Goal: Submit feedback/report problem

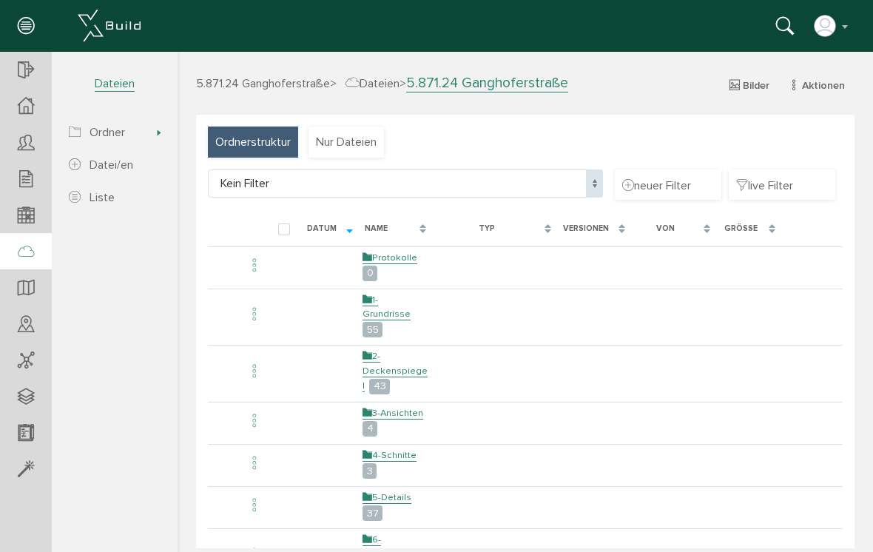
click at [390, 301] on td "1-Grundrisse 55" at bounding box center [395, 314] width 73 height 53
click at [395, 294] on link "1-Grundrisse" at bounding box center [386, 307] width 48 height 27
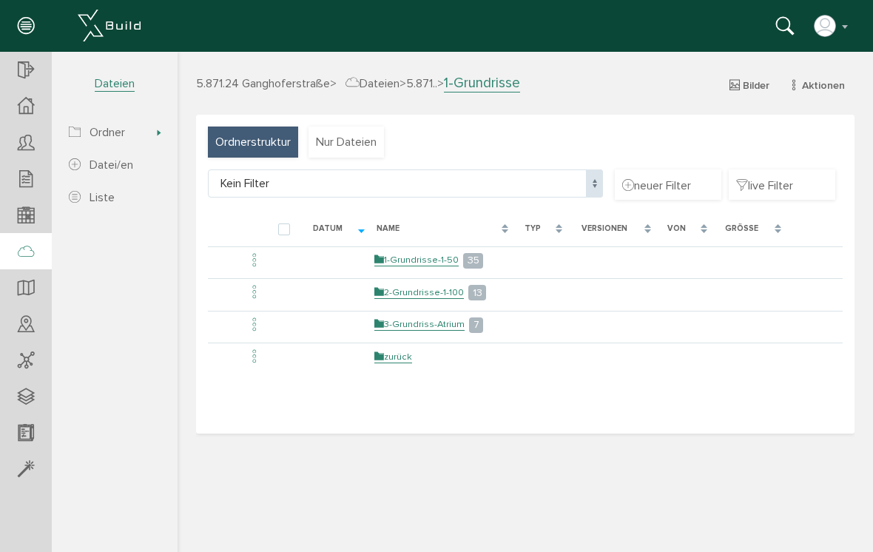
click at [453, 286] on link "2-Grundrisse-1-100" at bounding box center [418, 292] width 89 height 13
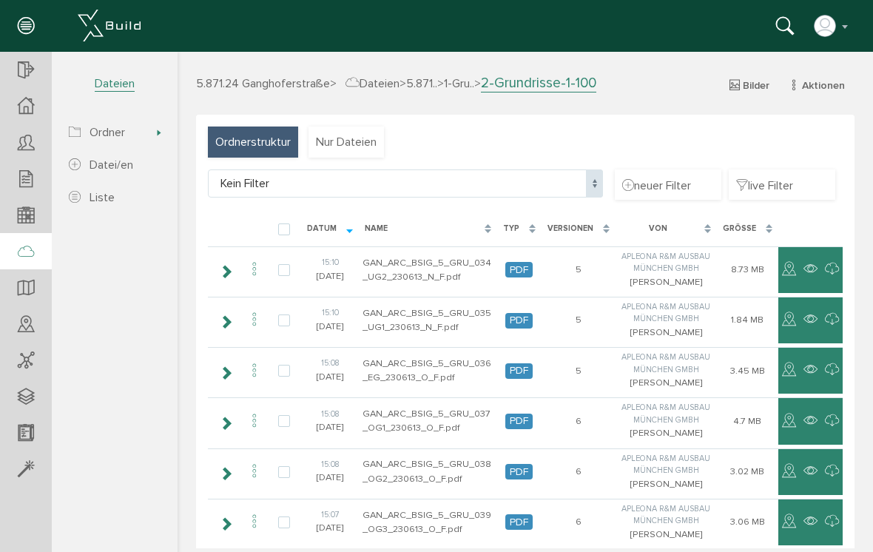
click at [463, 444] on td "GAN_ARC_BSIG_5_GRU_037_OG1_230613_O_F.pdf" at bounding box center [428, 420] width 138 height 47
click at [257, 431] on icon at bounding box center [255, 421] width 18 height 20
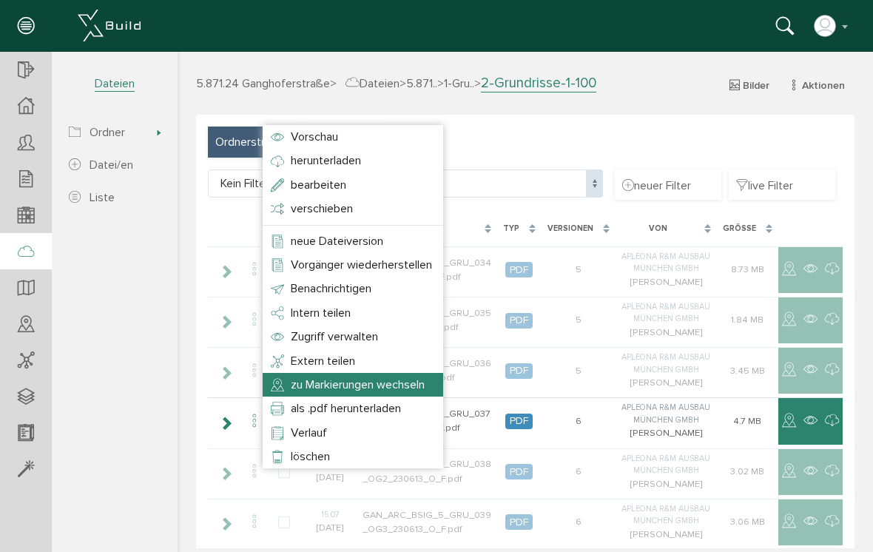
click at [387, 383] on span "zu Markierungen wechseln" at bounding box center [358, 384] width 134 height 15
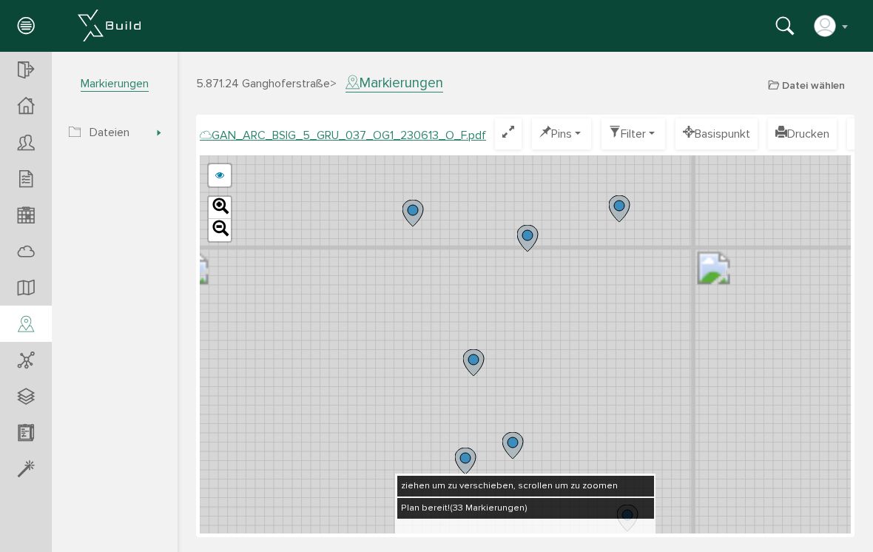
click at [547, 277] on div "GAN_ARC_BSIG_5_GRU_037_OG1_230613_N_F.pdf GAN_ARC_BSIG_5_GRU_037_OG1_230613_M_F…" at bounding box center [525, 344] width 651 height 378
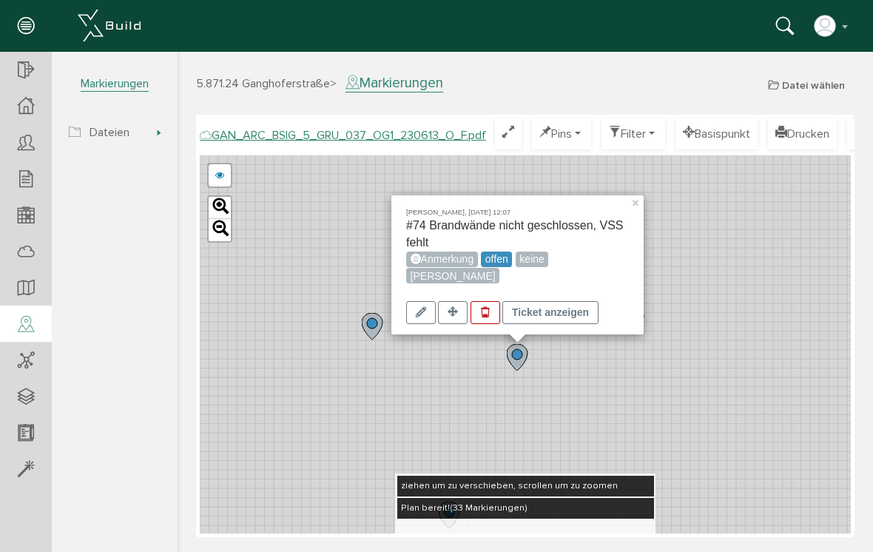
click at [683, 241] on div "[PERSON_NAME], [DATE] 12:07 #74 Brandwände nicht geschlossen, VSS fehlt Anmerku…" at bounding box center [525, 344] width 651 height 378
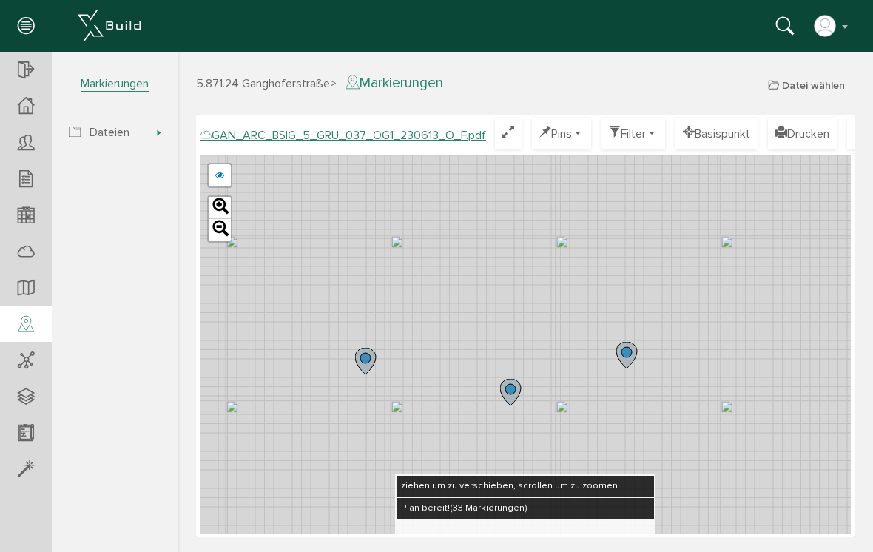
click at [515, 268] on div "GAN_ARC_BSIG_5_GRU_037_OG1_230613_N_F.pdf GAN_ARC_BSIG_5_GRU_037_OG1_230613_M_F…" at bounding box center [525, 344] width 651 height 378
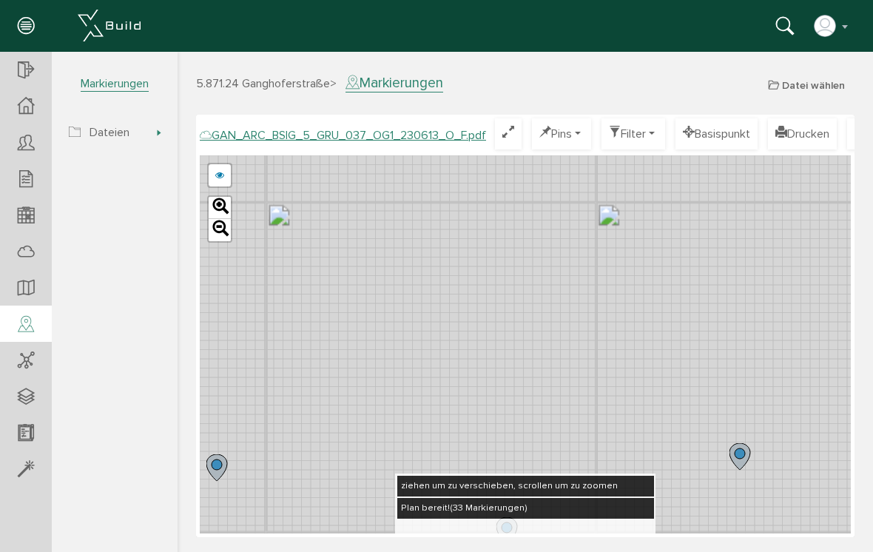
click at [727, 134] on button "Basispunkt" at bounding box center [716, 133] width 82 height 31
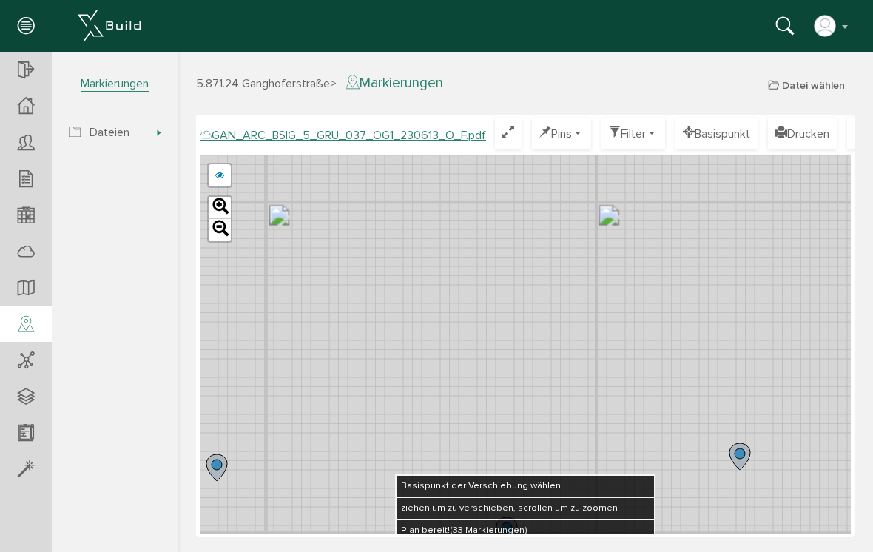
click at [720, 135] on button "Basispunkt" at bounding box center [716, 133] width 82 height 31
click at [726, 130] on button "Basispunkt" at bounding box center [716, 133] width 82 height 31
click at [714, 84] on h3 "5.871.24 Ganghoferstraße > Markierungen Datei wählen" at bounding box center [525, 82] width 658 height 17
click at [577, 131] on button "Pins" at bounding box center [561, 133] width 59 height 31
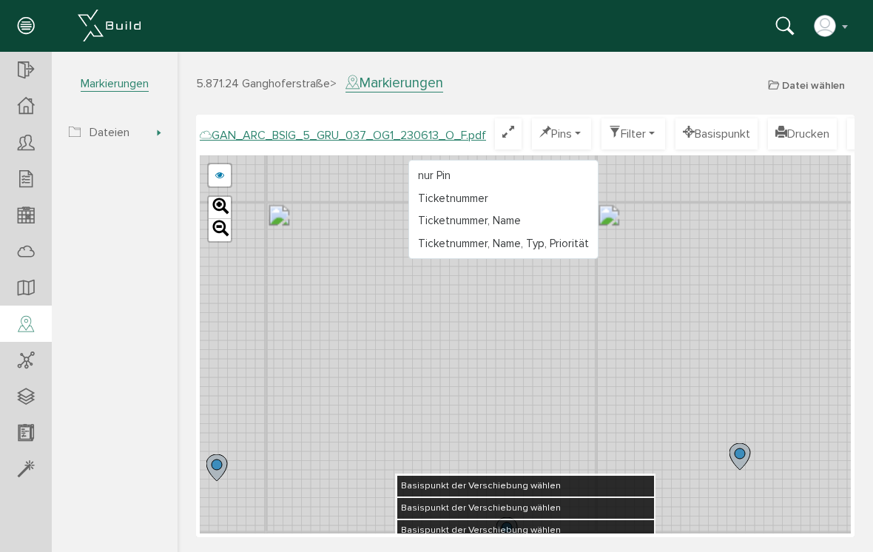
click at [655, 135] on div at bounding box center [524, 300] width 695 height 496
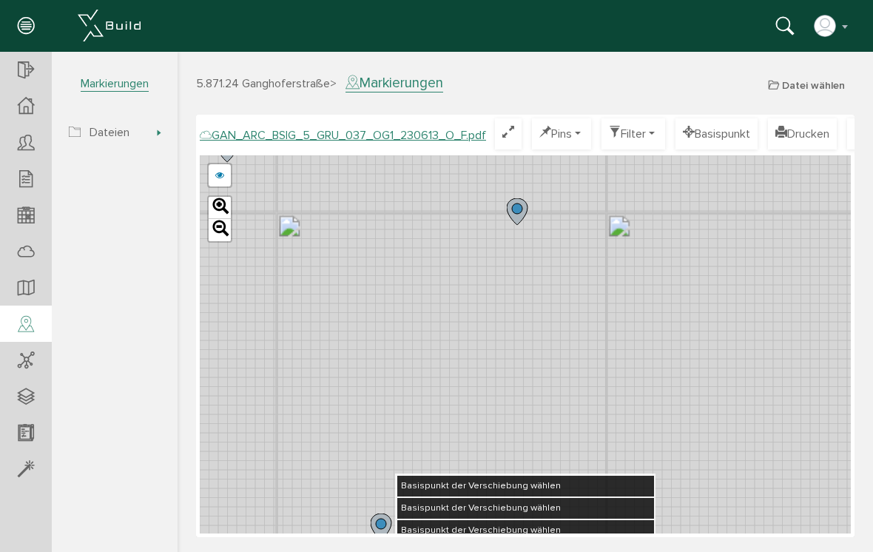
click at [676, 86] on h3 "5.871.24 Ganghoferstraße > Markierungen Datei wählen" at bounding box center [525, 82] width 658 height 17
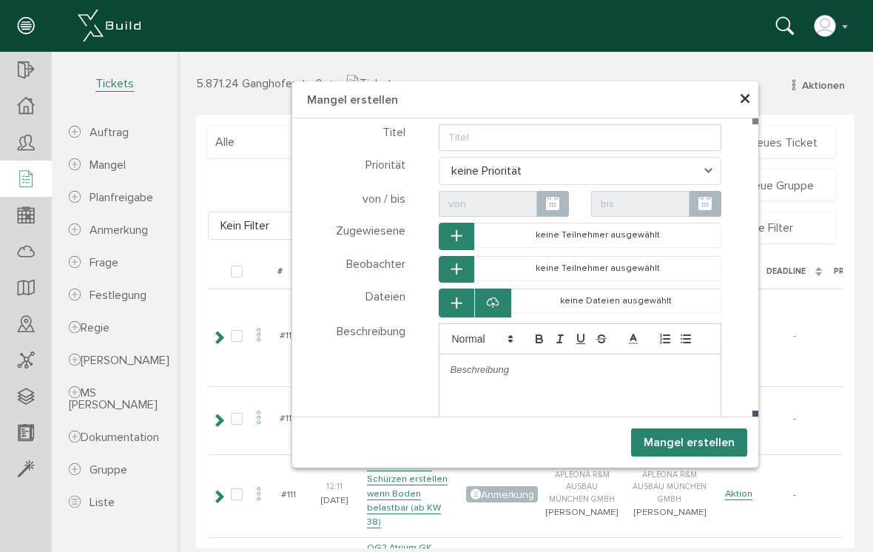
click at [687, 131] on input "text" at bounding box center [580, 137] width 283 height 27
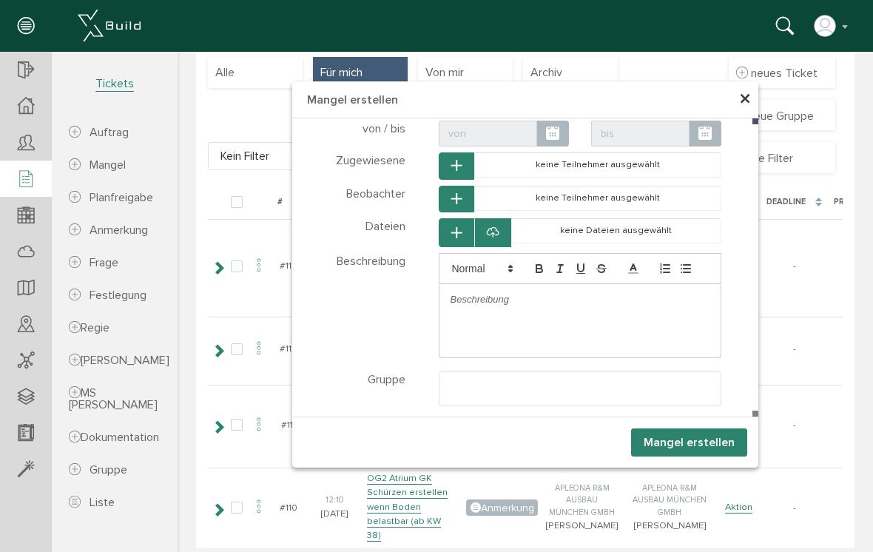
scroll to position [68, 0]
type input "Türöffnung zu [PERSON_NAME]"
click at [498, 234] on icon at bounding box center [493, 233] width 12 height 15
click at [493, 234] on icon at bounding box center [493, 233] width 12 height 15
select select "D-66c8675a426238_73501155"
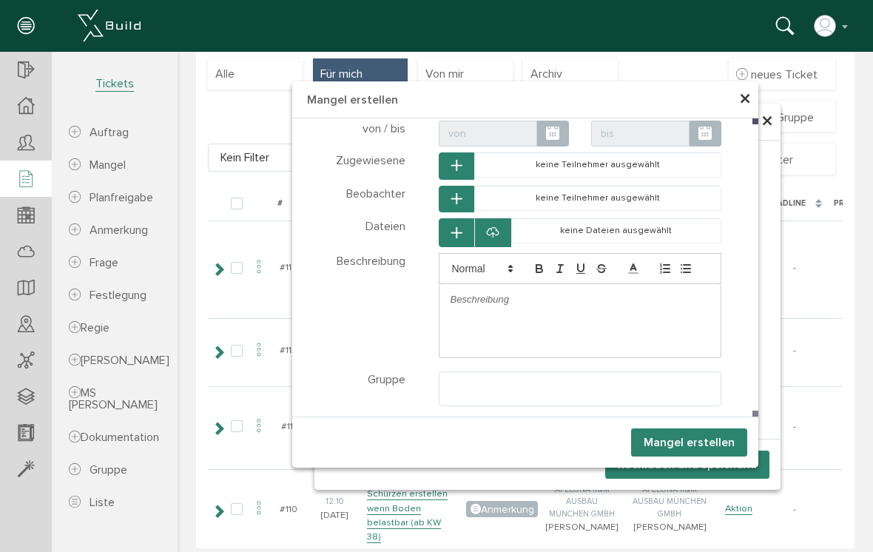
click at [451, 236] on icon "button" at bounding box center [456, 233] width 10 height 13
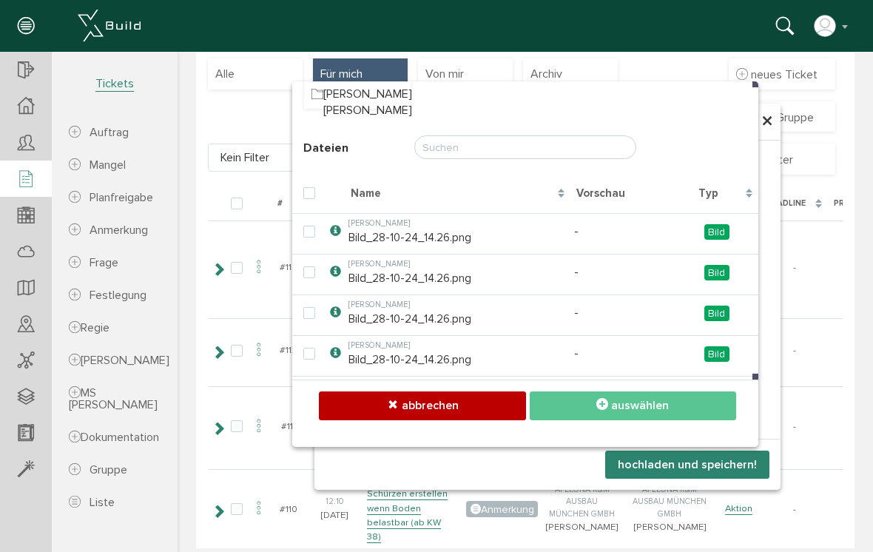
click at [456, 405] on span "abbrechen" at bounding box center [430, 405] width 57 height 15
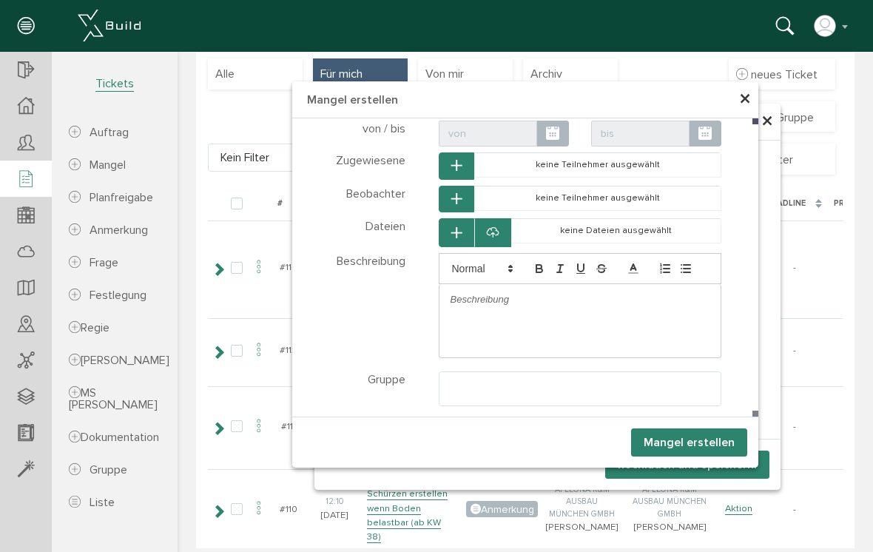
click at [670, 447] on button "Mangel erstellen" at bounding box center [689, 442] width 116 height 28
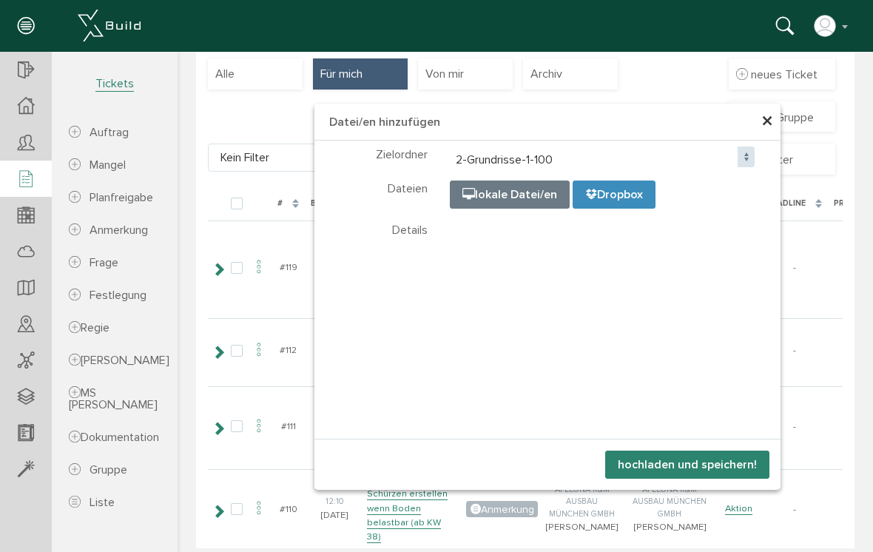
scroll to position [0, 0]
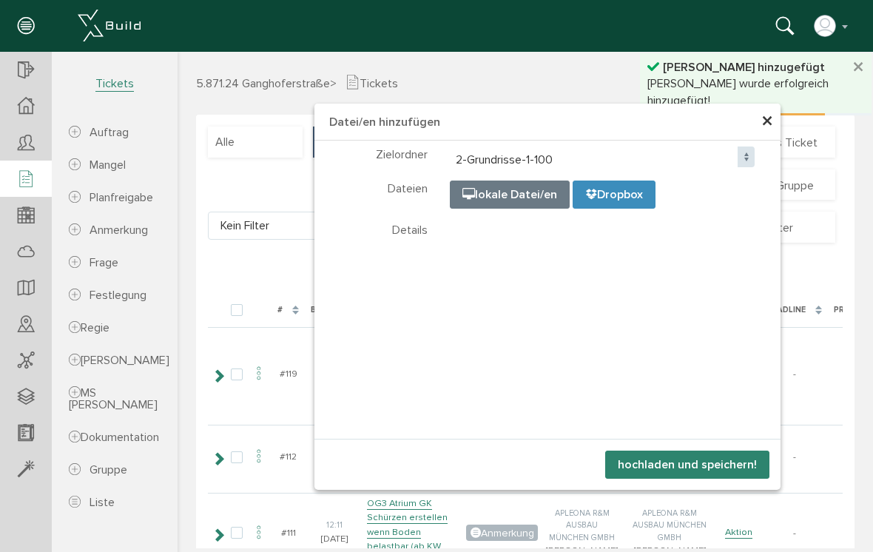
click at [769, 119] on span "×" at bounding box center [767, 121] width 12 height 29
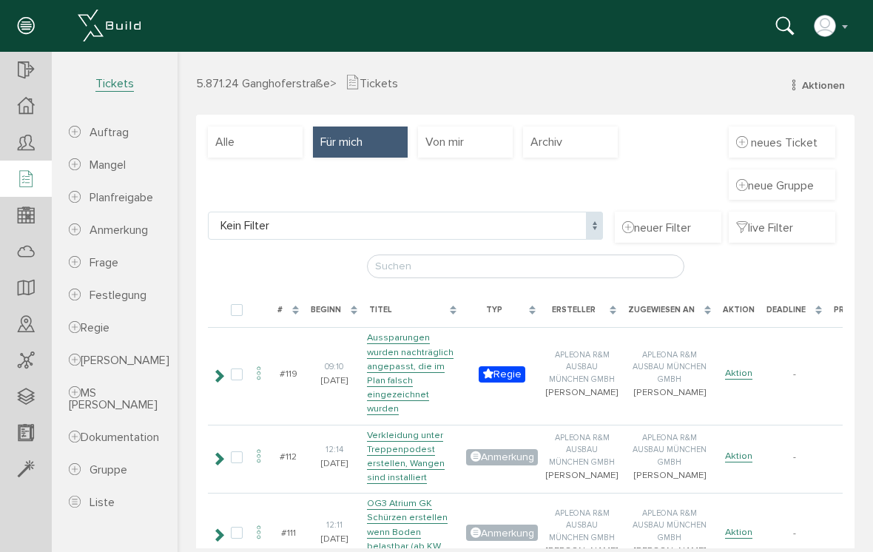
click at [798, 150] on div "neues Ticket" at bounding box center [781, 141] width 106 height 31
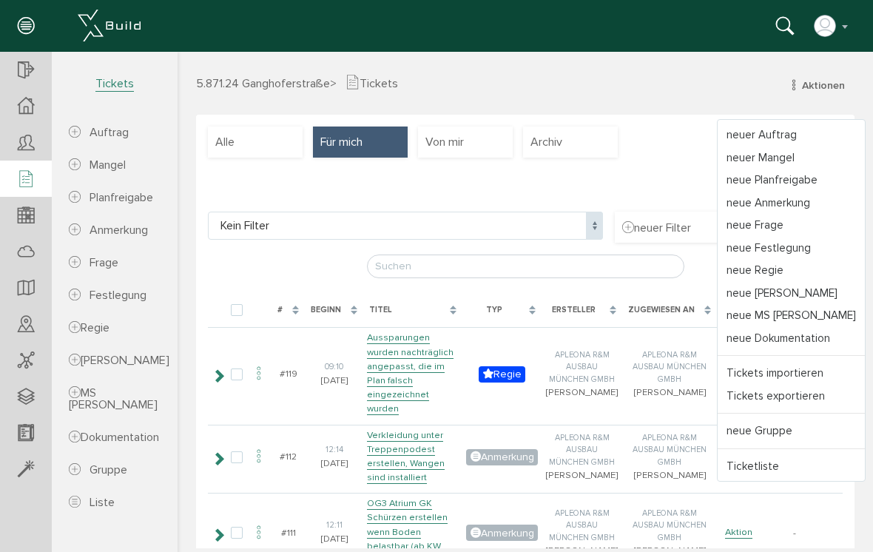
click at [808, 150] on link "neuer Mangel" at bounding box center [790, 157] width 147 height 23
click at [796, 155] on link "neuer Mangel" at bounding box center [790, 157] width 147 height 23
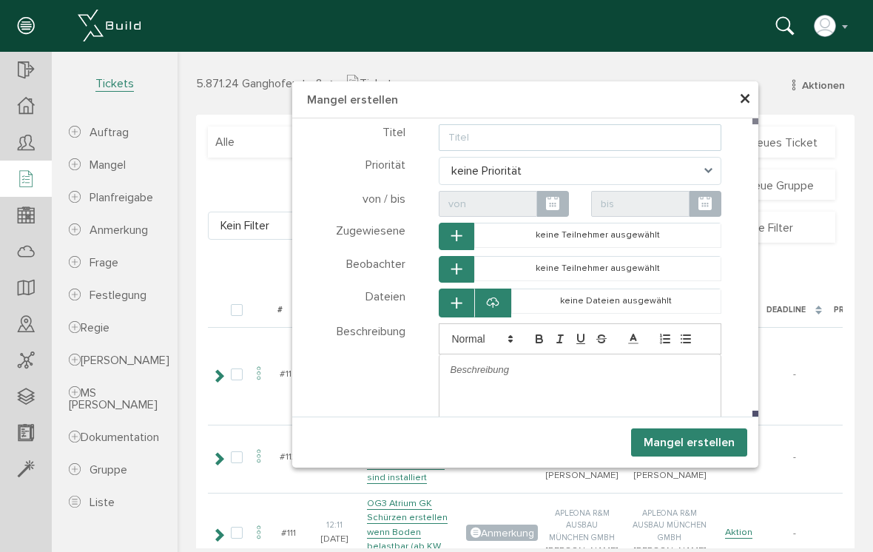
click at [561, 146] on input "text" at bounding box center [580, 137] width 283 height 27
click at [531, 133] on input "text" at bounding box center [580, 137] width 283 height 27
click at [497, 139] on input "text" at bounding box center [580, 137] width 283 height 27
type input "Türöffnung zu [PERSON_NAME]"
click at [666, 441] on button "Mangel erstellen" at bounding box center [689, 442] width 116 height 28
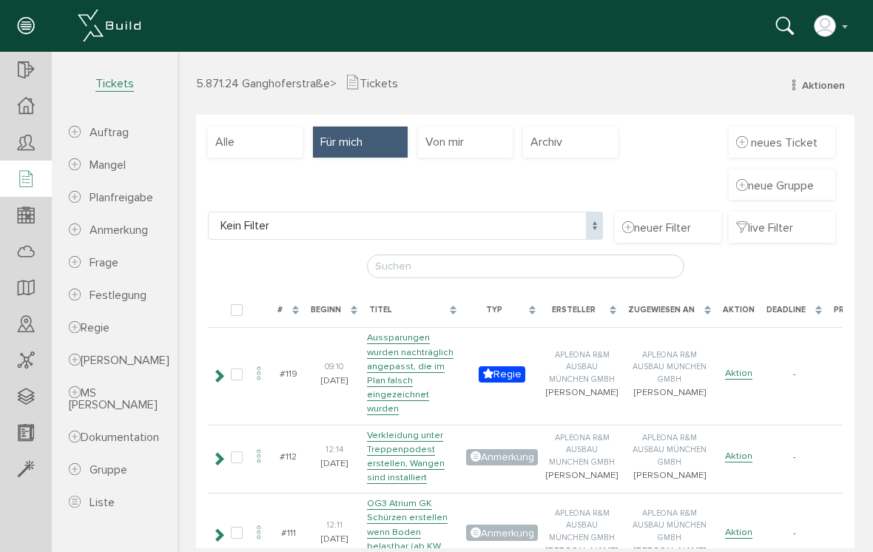
click at [276, 147] on div "Alle" at bounding box center [255, 141] width 95 height 31
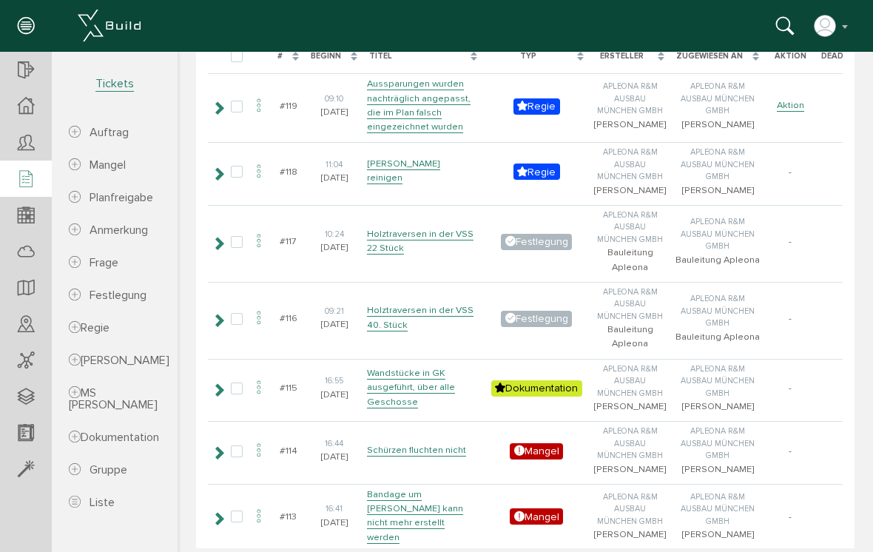
scroll to position [214, 0]
